Goal: Navigation & Orientation: Find specific page/section

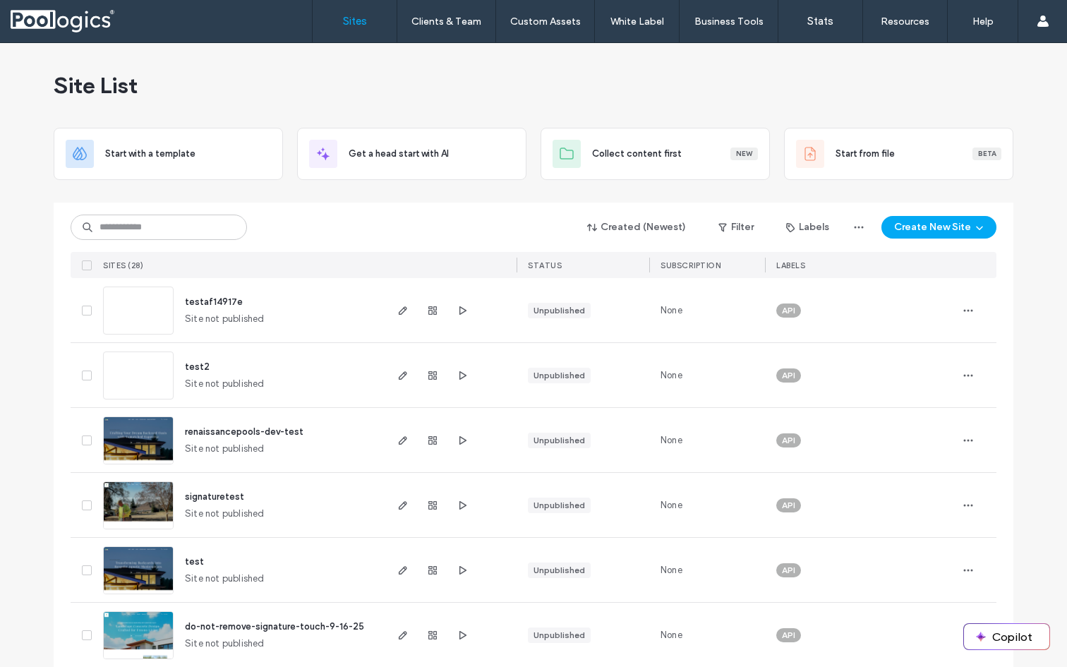
click at [205, 303] on span "testaf14917e" at bounding box center [214, 302] width 58 height 11
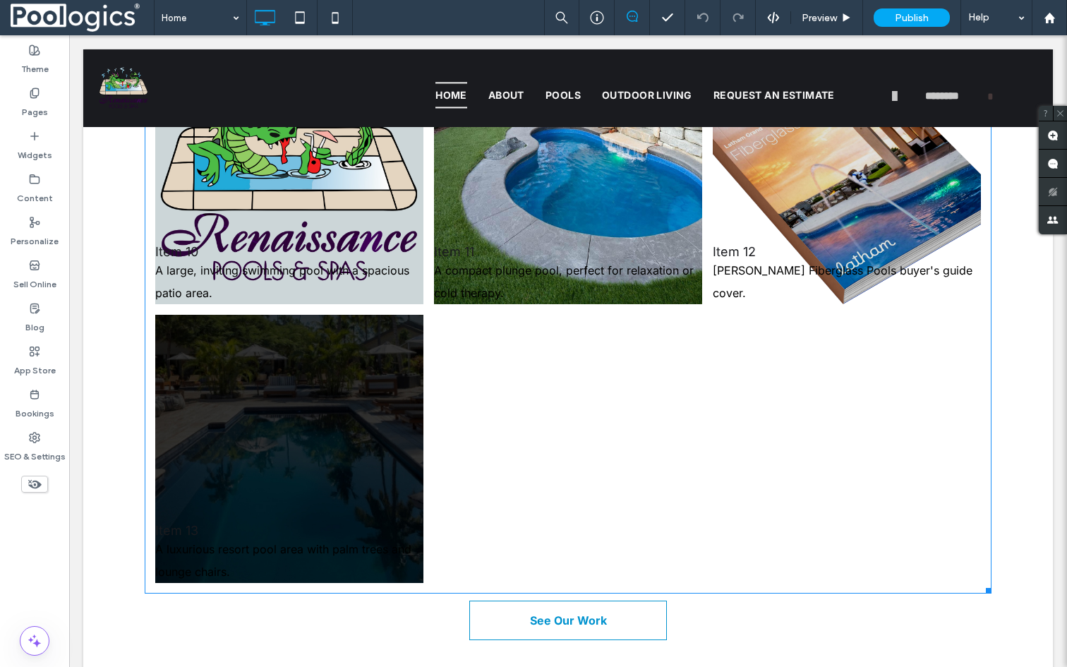
scroll to position [5227, 0]
